Goal: Obtain resource: Download file/media

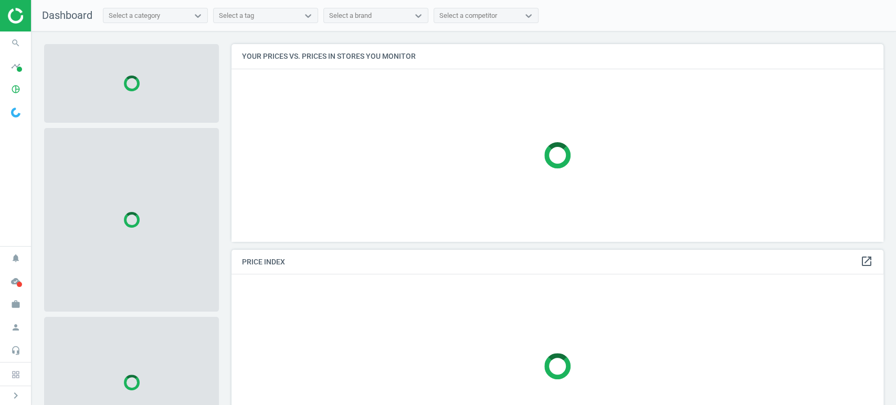
scroll to position [215, 661]
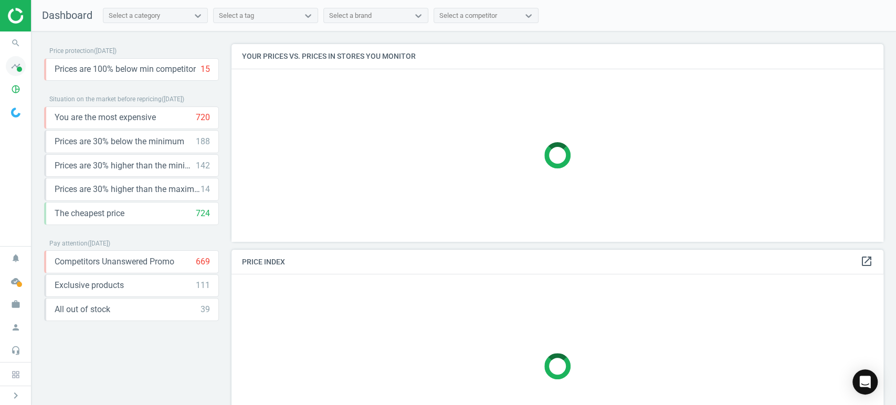
click at [17, 65] on icon "timeline" at bounding box center [16, 66] width 20 height 20
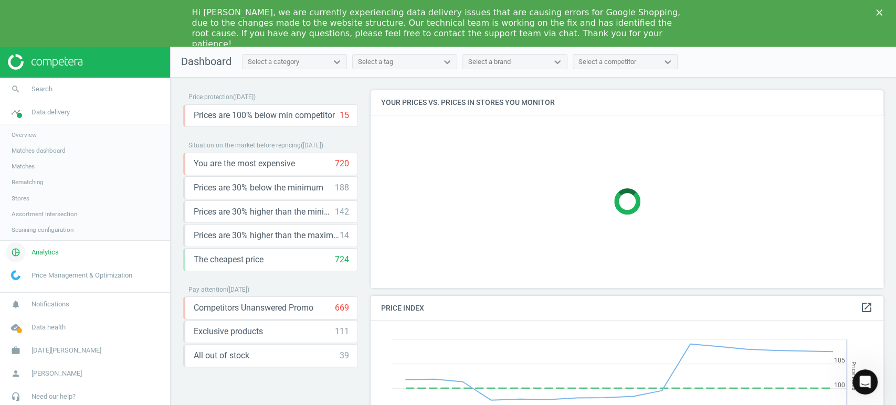
scroll to position [260, 522]
click at [47, 249] on span "Analytics" at bounding box center [44, 252] width 27 height 9
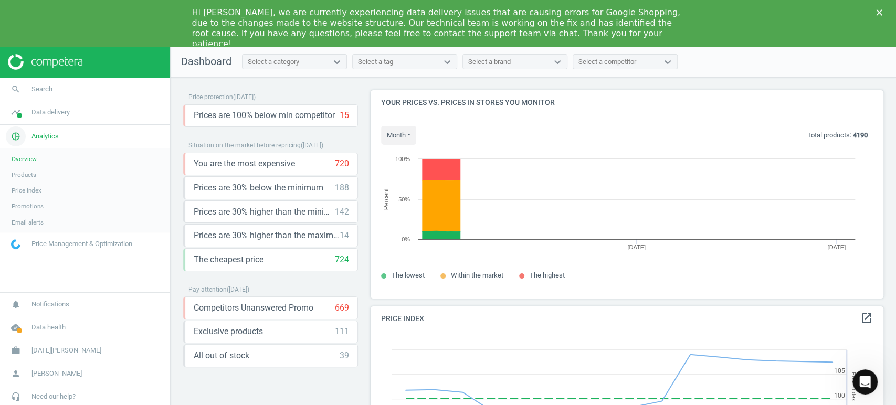
scroll to position [226, 522]
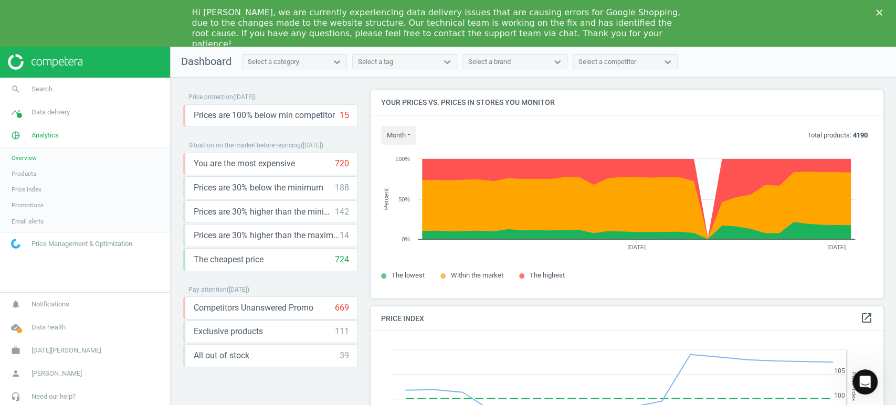
click at [30, 171] on span "Products" at bounding box center [24, 174] width 25 height 8
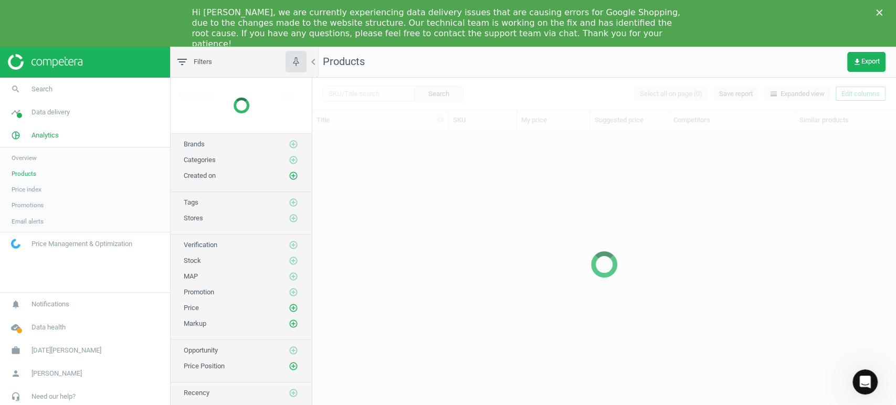
scroll to position [283, 574]
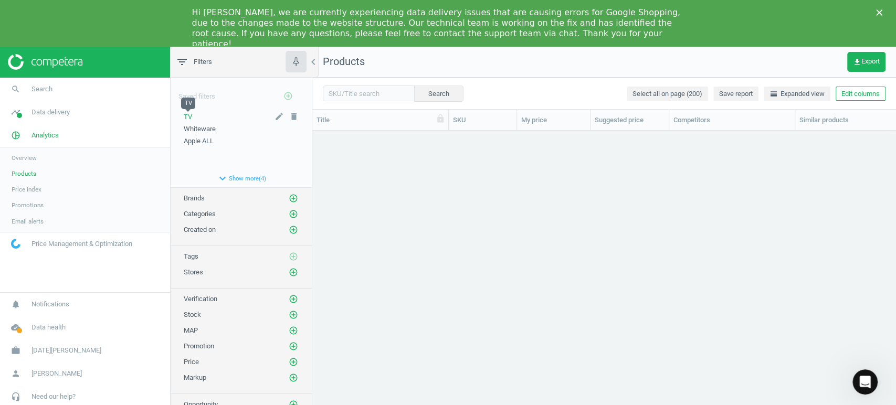
click at [187, 117] on span "TV" at bounding box center [188, 117] width 8 height 8
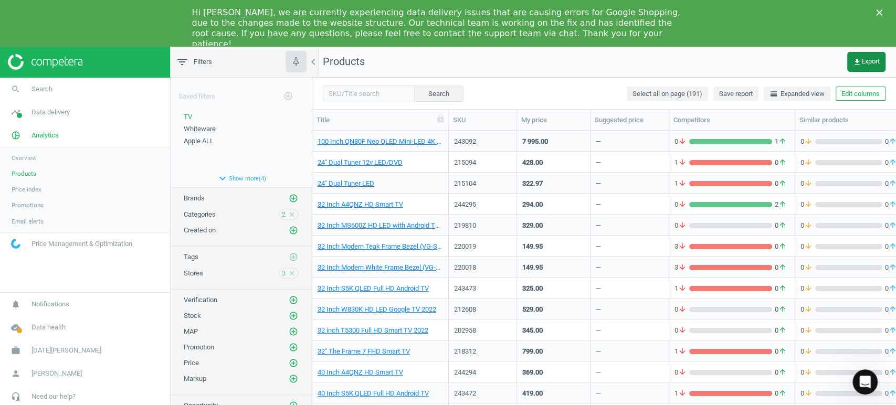
click at [867, 58] on span "get_app Export" at bounding box center [866, 62] width 27 height 8
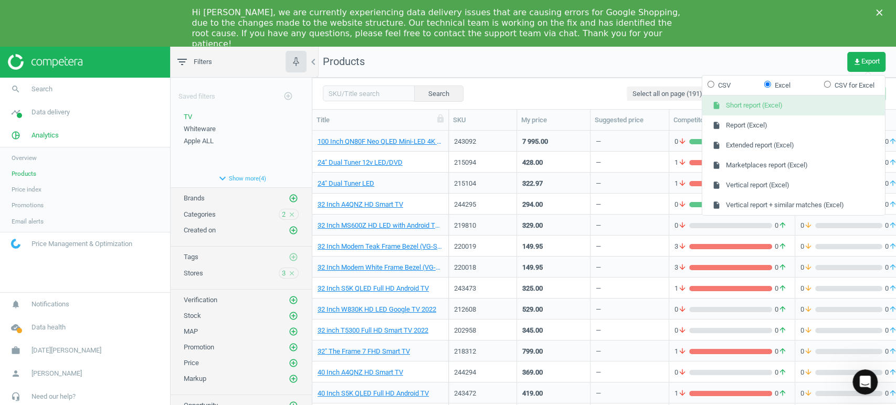
click at [798, 108] on button "insert_drive_file Short report (Excel)" at bounding box center [793, 106] width 183 height 20
